Goal: Information Seeking & Learning: Learn about a topic

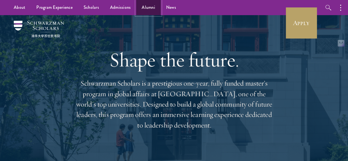
click at [148, 7] on link "Alumni" at bounding box center [148, 7] width 24 height 15
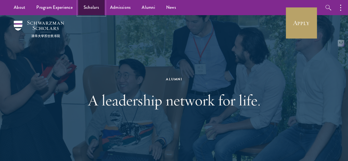
click at [87, 8] on link "Scholars" at bounding box center [91, 7] width 26 height 15
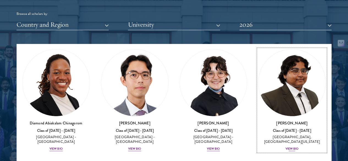
click at [285, 147] on div "View Bio" at bounding box center [291, 149] width 13 height 4
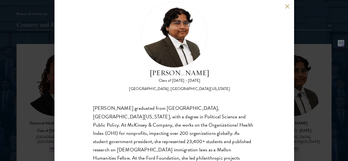
scroll to position [13, 0]
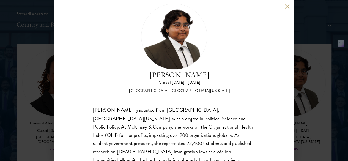
click at [309, 72] on div "[PERSON_NAME] Class of [DATE] - [DATE] [GEOGRAPHIC_DATA] - [GEOGRAPHIC_DATA], […" at bounding box center [174, 80] width 348 height 161
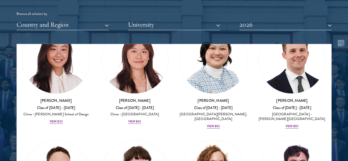
scroll to position [771, 0]
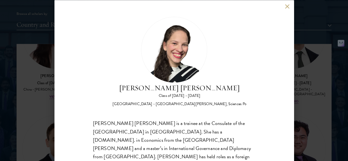
scroll to position [41, 0]
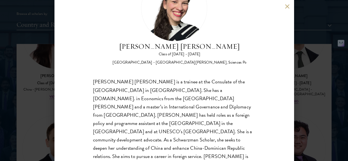
click at [285, 7] on button at bounding box center [287, 6] width 5 height 5
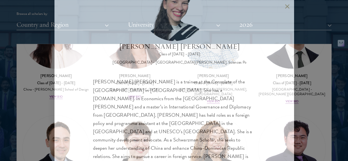
click at [287, 6] on button at bounding box center [287, 6] width 5 height 5
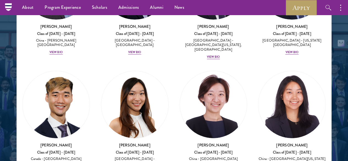
scroll to position [2200, 0]
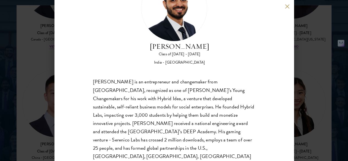
scroll to position [41, 0]
